Goal: Task Accomplishment & Management: Manage account settings

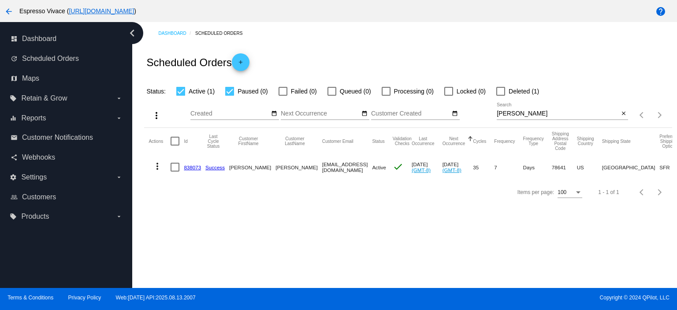
click at [487, 109] on div "more_vert Aug Jan Feb Mar Apr 1" at bounding box center [407, 112] width 527 height 31
paste input "[PERSON_NAME][EMAIL_ADDRESS][PERSON_NAME][DOMAIN_NAME]"
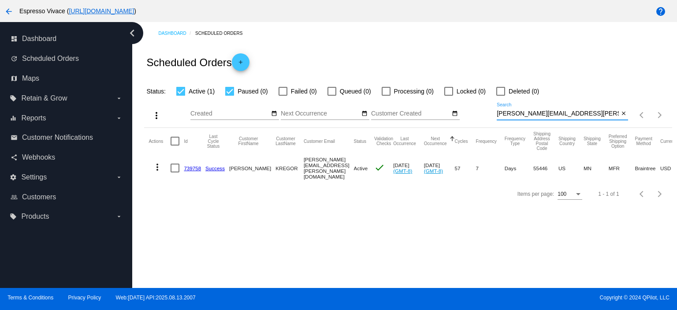
type input "[PERSON_NAME][EMAIL_ADDRESS][PERSON_NAME][DOMAIN_NAME]"
click at [194, 165] on link "739758" at bounding box center [192, 168] width 17 height 6
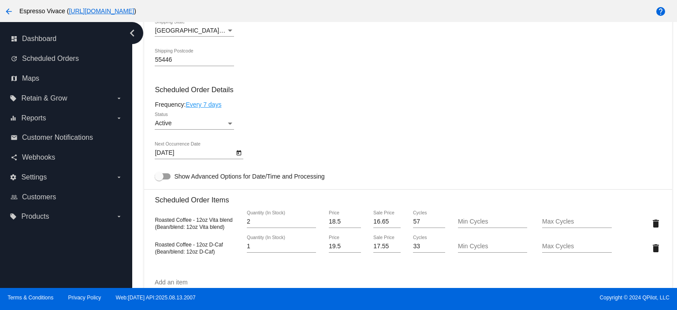
scroll to position [529, 0]
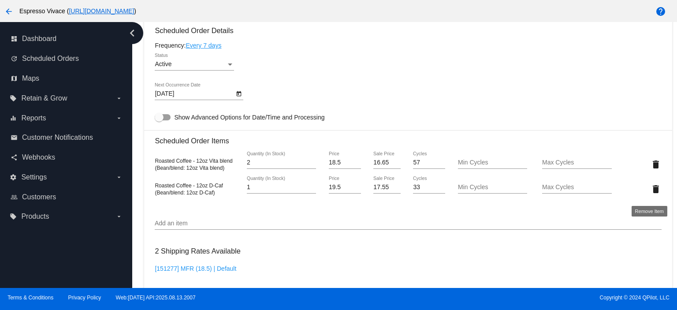
click at [650, 189] on mat-icon "delete" at bounding box center [655, 189] width 11 height 11
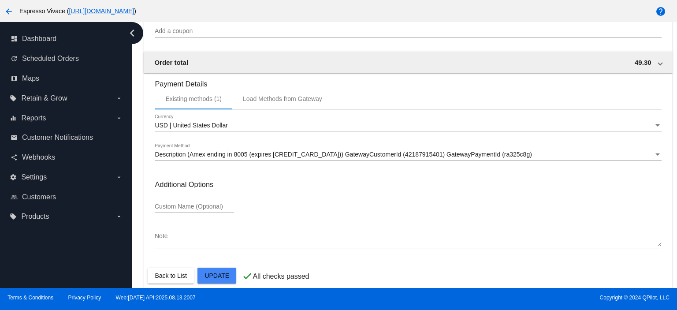
scroll to position [827, 0]
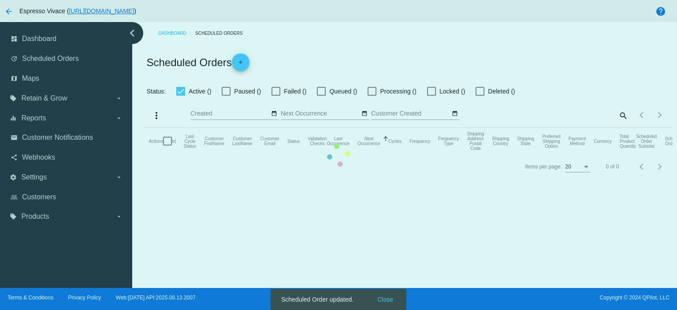
checkbox input "true"
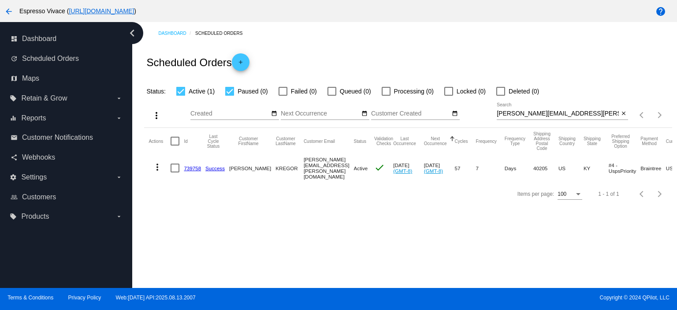
click at [186, 163] on mat-cell "739758" at bounding box center [195, 167] width 22 height 27
click at [189, 165] on link "739758" at bounding box center [192, 168] width 17 height 6
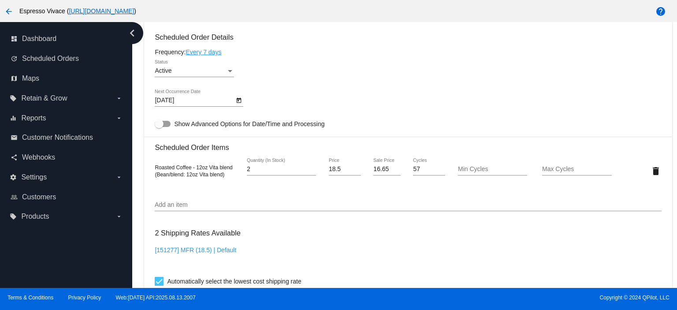
scroll to position [485, 0]
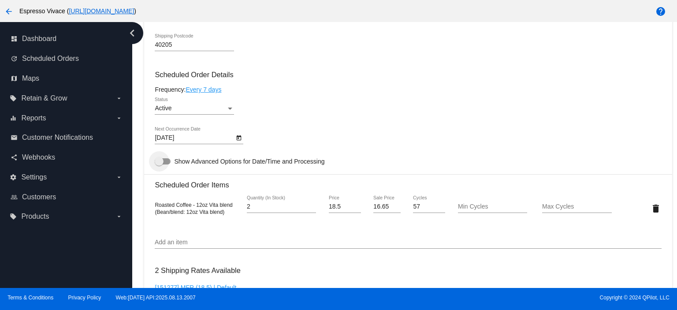
click at [167, 163] on div at bounding box center [163, 161] width 16 height 6
click at [159, 164] on input "Show Advanced Options for Date/Time and Processing" at bounding box center [159, 164] width 0 height 0
checkbox input "true"
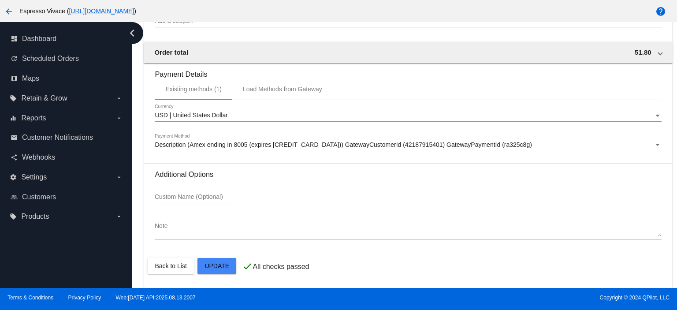
scroll to position [1027, 0]
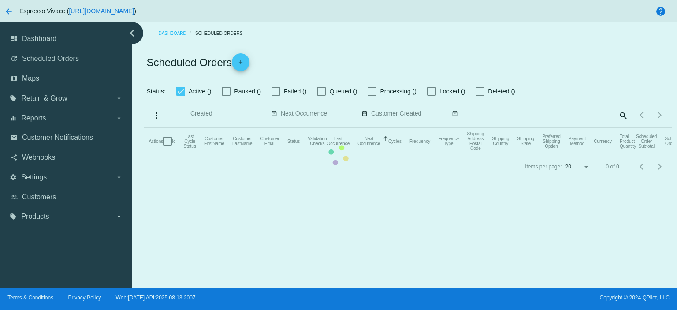
checkbox input "true"
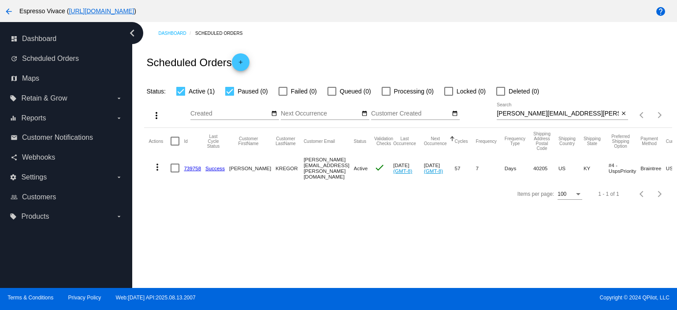
click at [154, 165] on mat-icon "more_vert" at bounding box center [157, 167] width 11 height 11
click at [269, 223] on div at bounding box center [338, 155] width 677 height 310
click at [190, 167] on link "739758" at bounding box center [192, 168] width 17 height 6
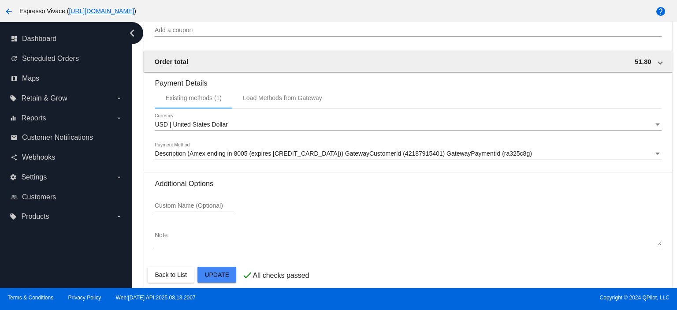
scroll to position [827, 0]
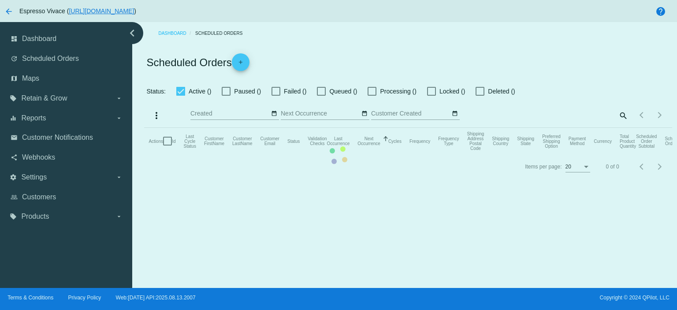
checkbox input "true"
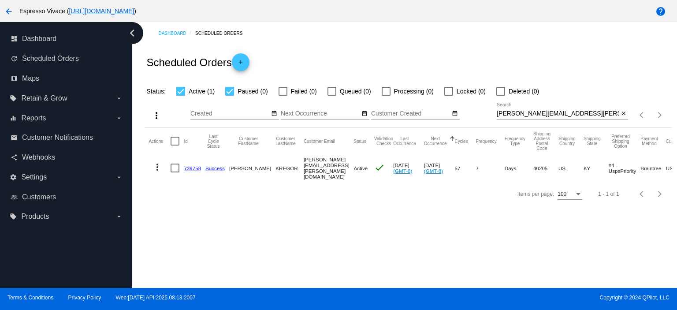
click at [159, 164] on mat-icon "more_vert" at bounding box center [157, 167] width 11 height 11
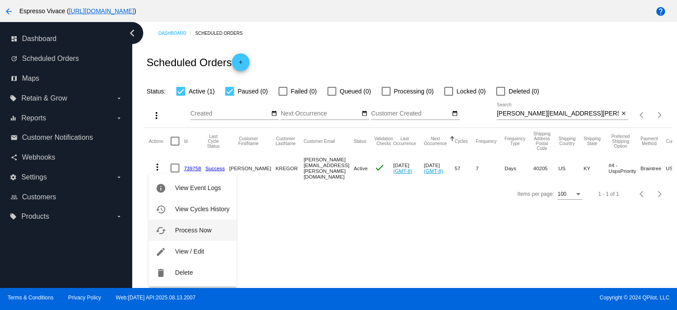
click at [192, 233] on span "Process Now" at bounding box center [193, 229] width 36 height 7
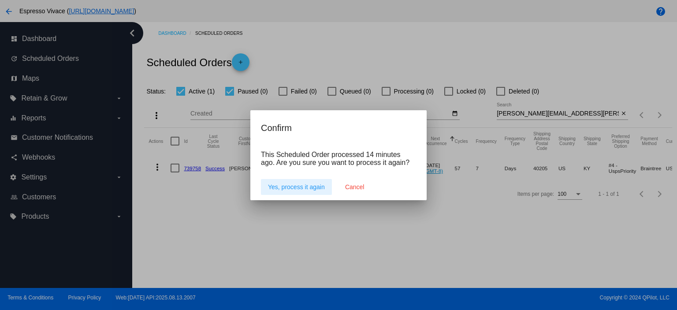
click at [300, 180] on button "Yes, process it again" at bounding box center [296, 187] width 71 height 16
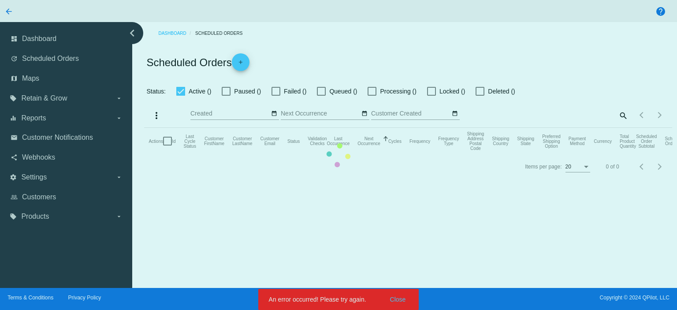
click at [397, 154] on mat-table "Actions Id Last Cycle Status Customer FirstName Customer LastName Customer Emai…" at bounding box center [407, 141] width 527 height 26
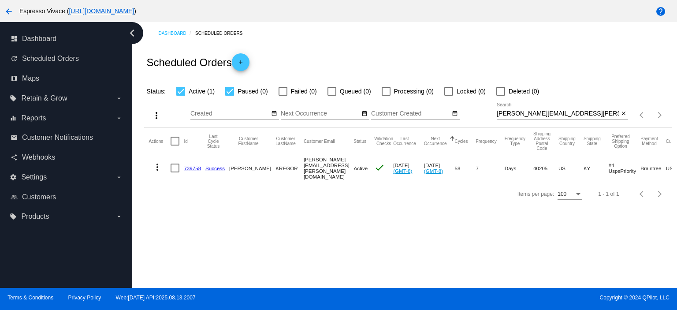
click at [190, 165] on link "739758" at bounding box center [192, 168] width 17 height 6
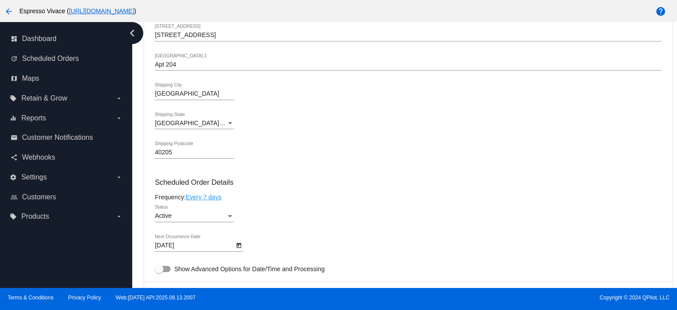
scroll to position [397, 0]
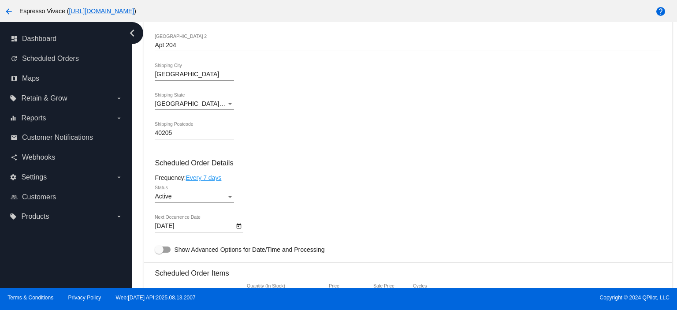
click at [199, 225] on body "arrow_back Espresso Vivace ( https://espressovivace.com ) help dashboard Dashbo…" at bounding box center [338, 155] width 677 height 310
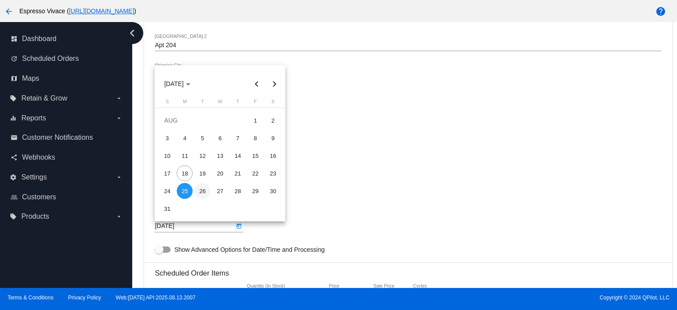
click at [202, 191] on div "26" at bounding box center [202, 191] width 16 height 16
type input "[DATE]"
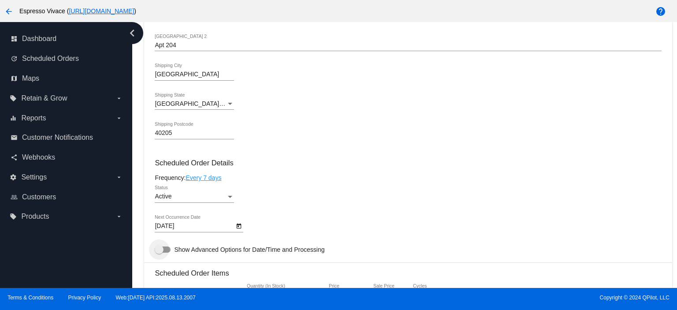
click at [162, 250] on div at bounding box center [159, 249] width 9 height 9
click at [159, 252] on input "Show Advanced Options for Date/Time and Processing" at bounding box center [159, 252] width 0 height 0
checkbox input "true"
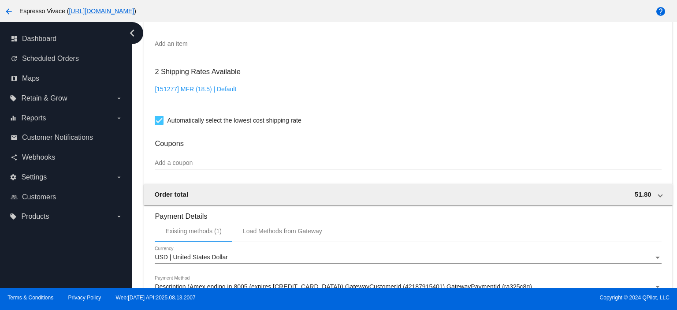
scroll to position [1027, 0]
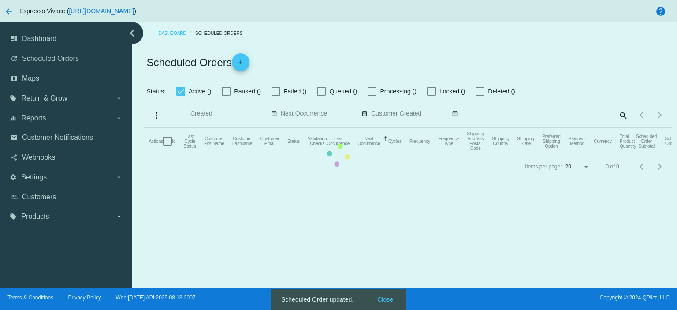
checkbox input "true"
